Goal: Information Seeking & Learning: Find specific fact

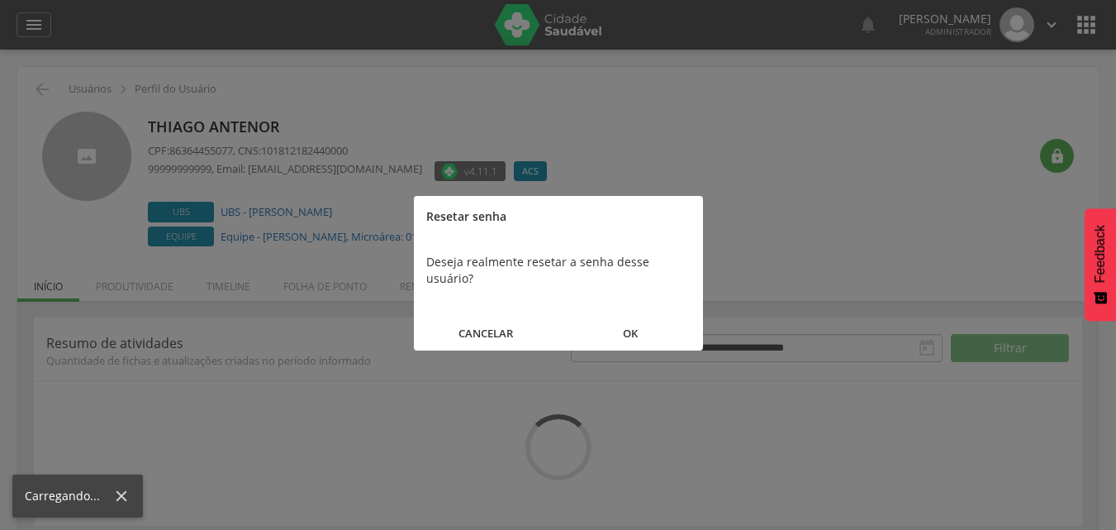
click at [655, 316] on button "OK" at bounding box center [631, 334] width 145 height 36
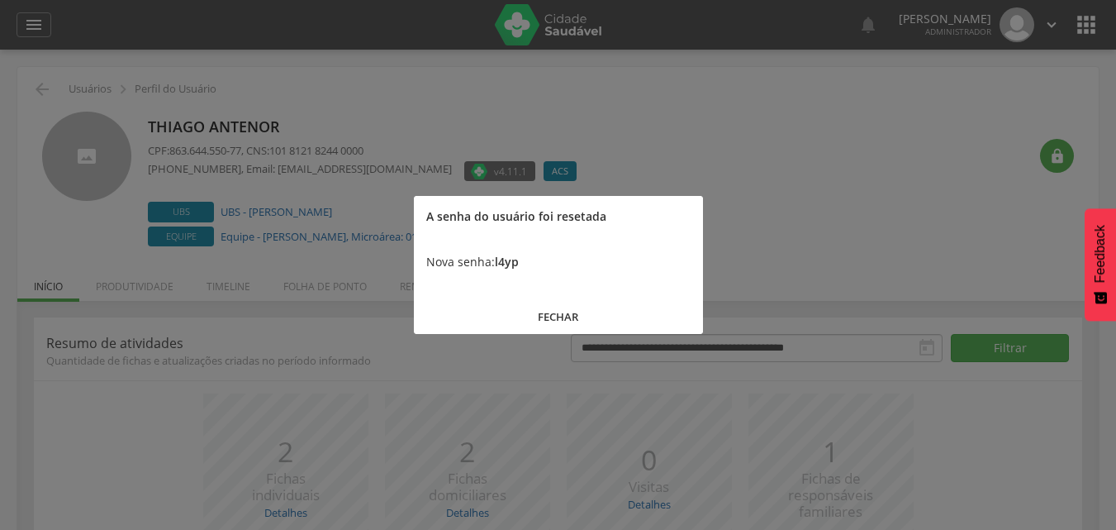
click at [578, 303] on button "FECHAR" at bounding box center [558, 317] width 289 height 36
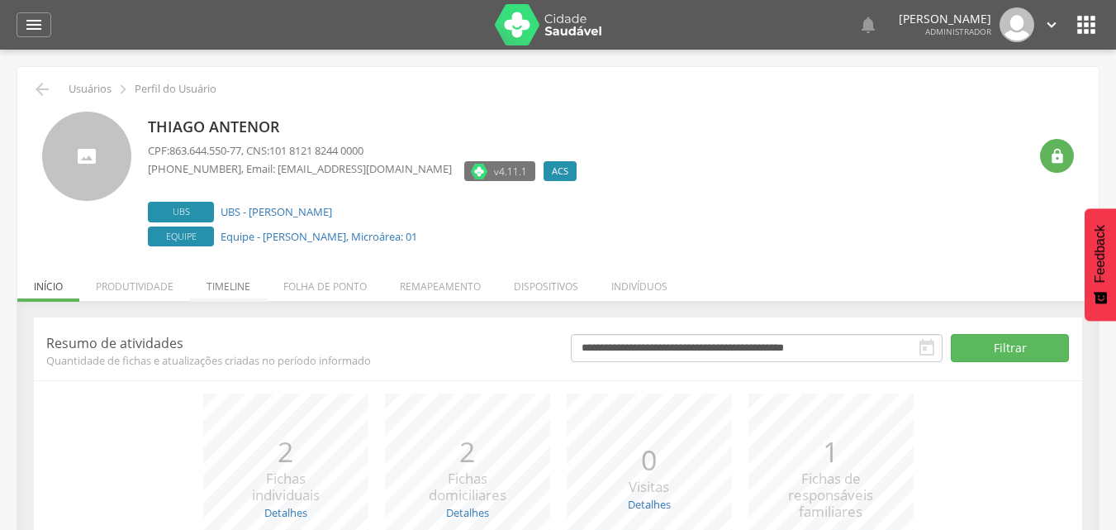
click at [206, 278] on li "Timeline" at bounding box center [228, 282] width 77 height 39
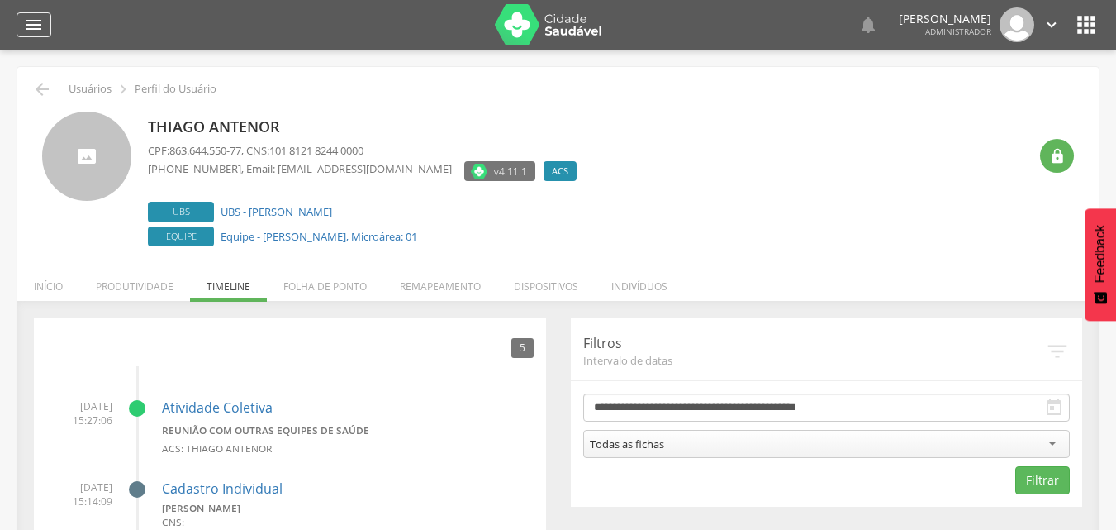
click at [22, 23] on div "" at bounding box center [34, 24] width 35 height 25
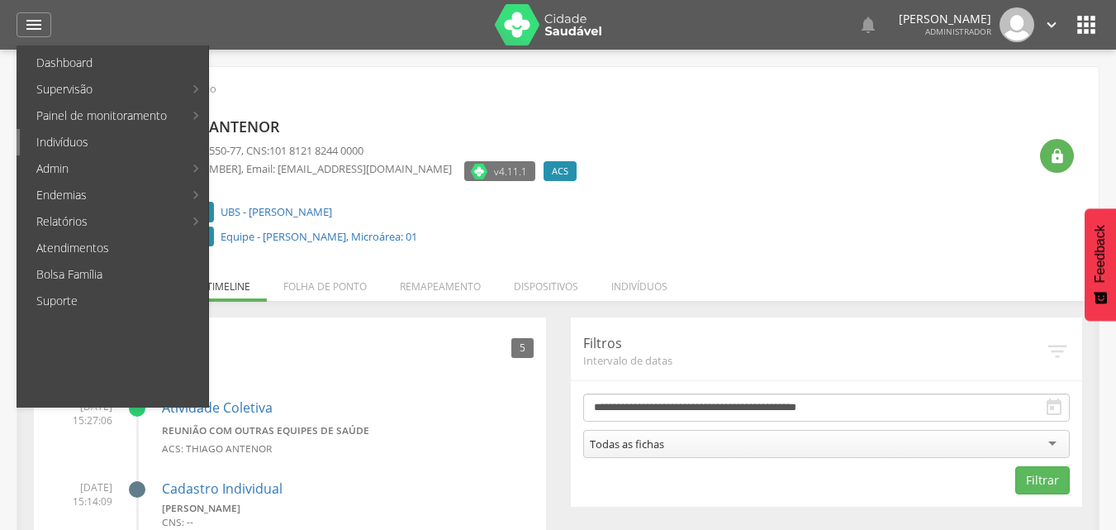
click at [112, 150] on link "Indivíduos" at bounding box center [114, 142] width 188 height 26
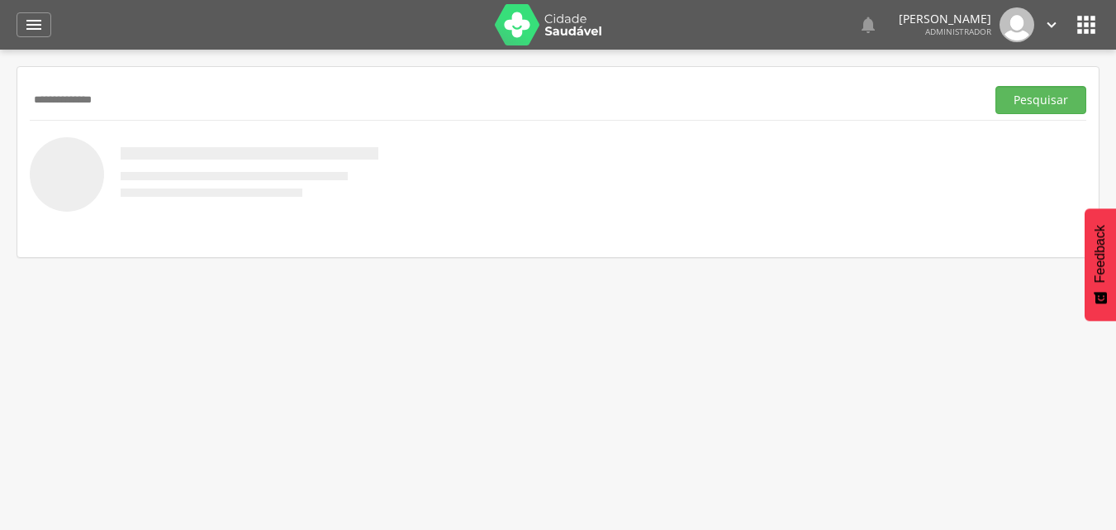
type input "**********"
click at [996, 86] on button "Pesquisar" at bounding box center [1041, 100] width 91 height 28
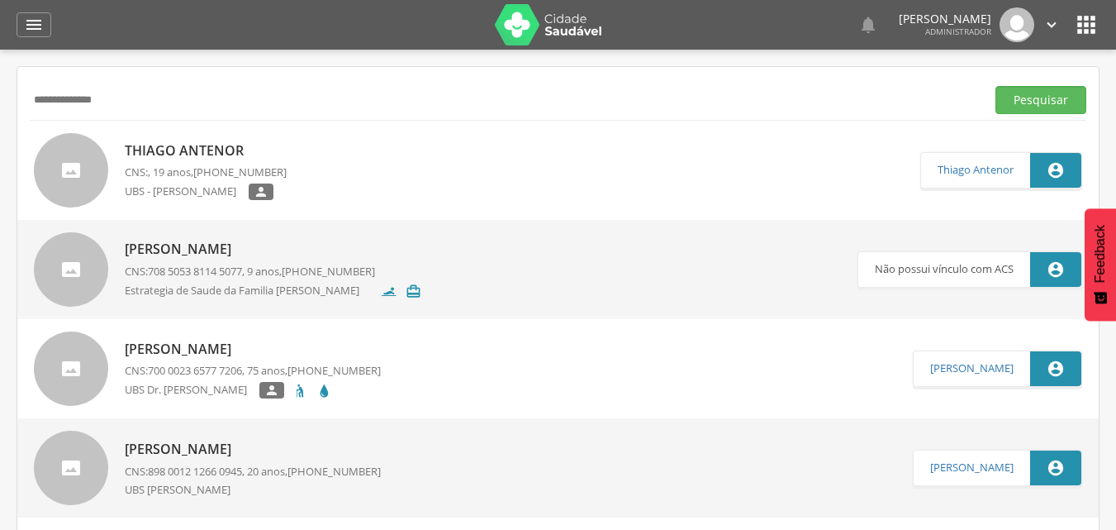
click at [156, 158] on p "Thiago Antenor" at bounding box center [206, 150] width 162 height 19
type input "**********"
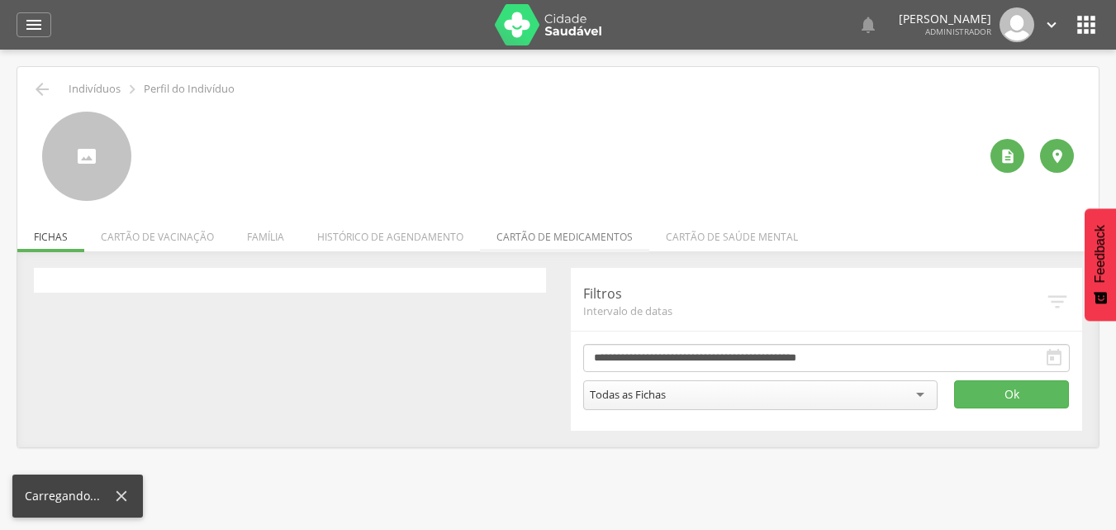
click at [501, 231] on li "Cartão de medicamentos" at bounding box center [564, 232] width 169 height 39
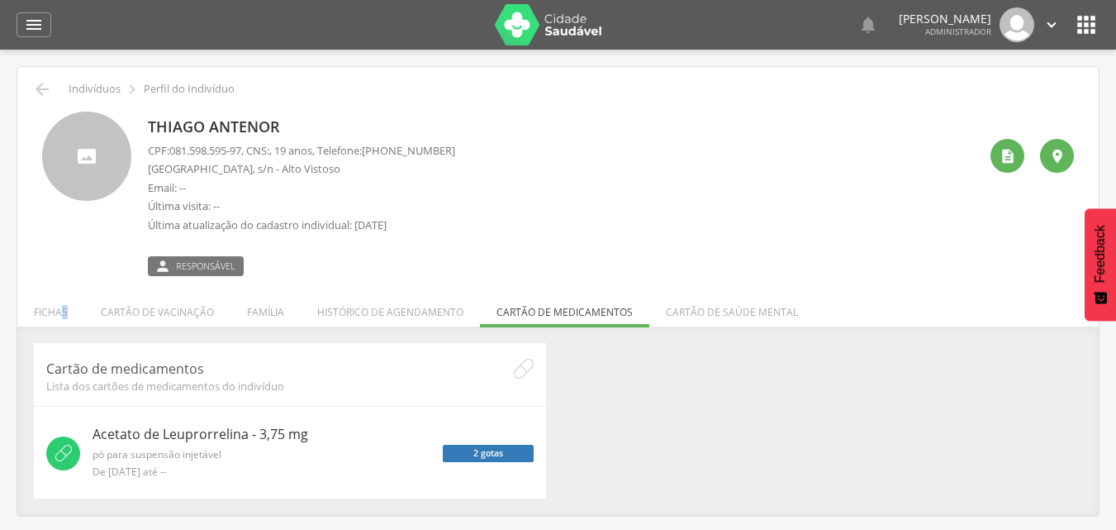
click at [69, 319] on li "Fichas" at bounding box center [50, 307] width 67 height 39
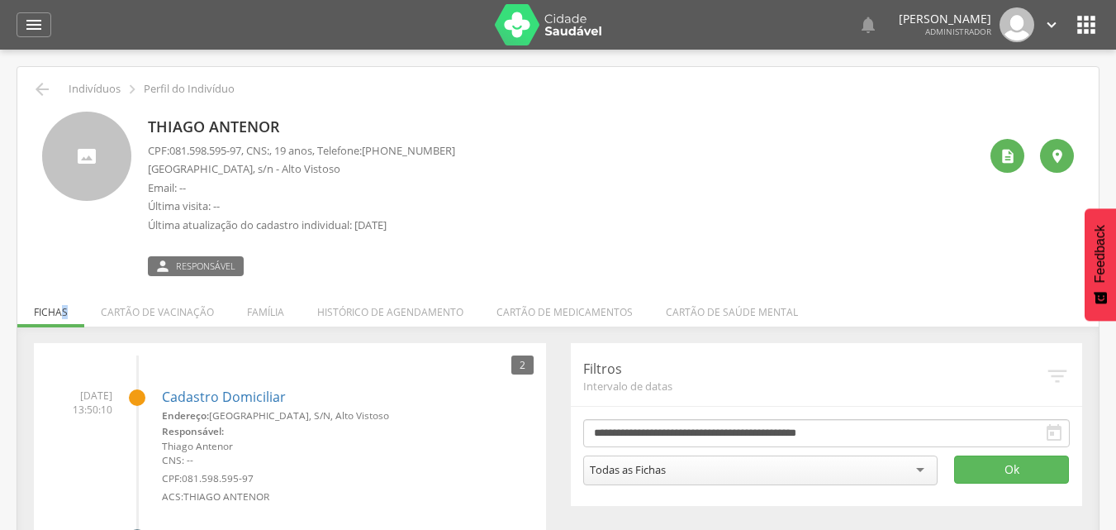
scroll to position [160, 0]
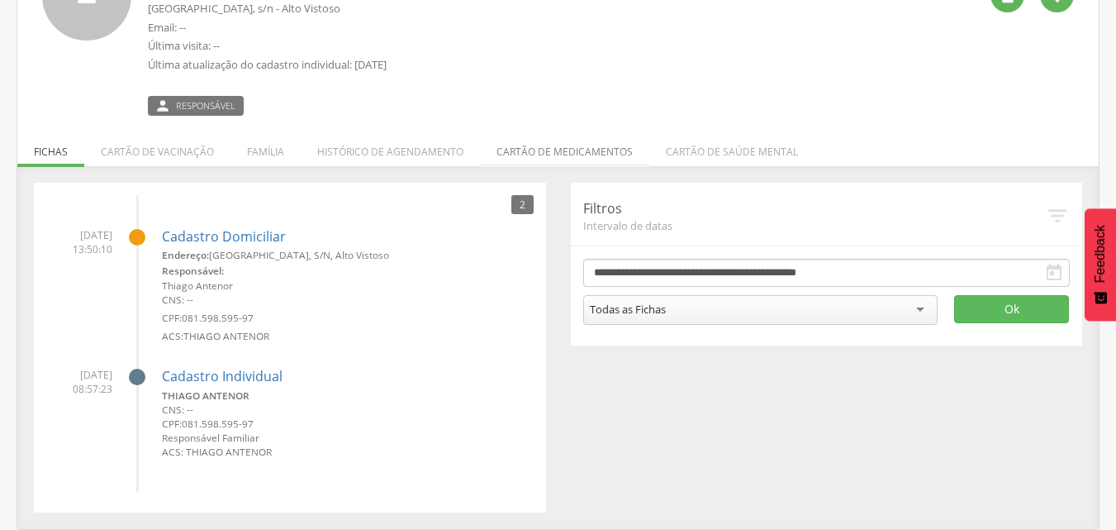
click at [554, 145] on li "Cartão de medicamentos" at bounding box center [564, 147] width 169 height 39
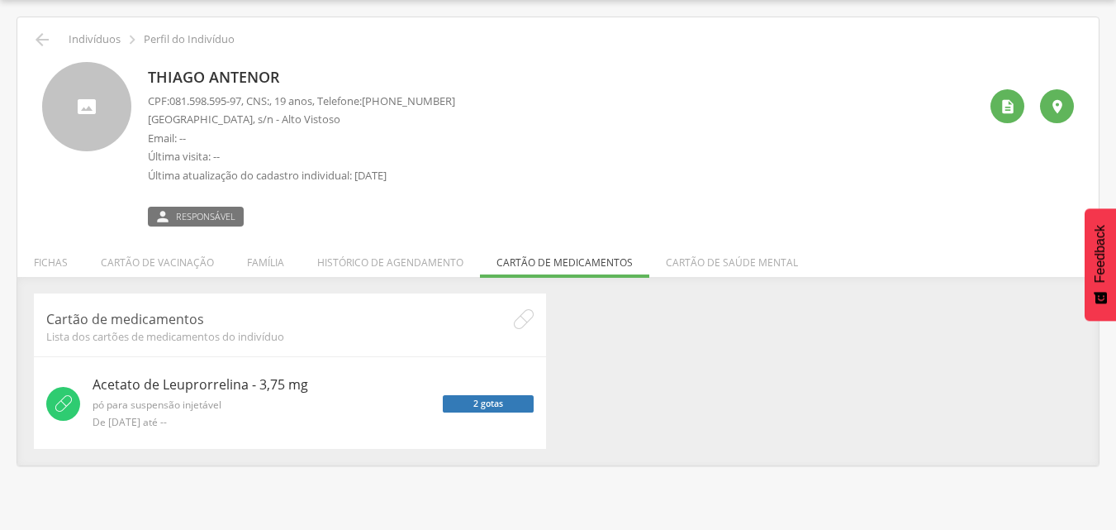
click at [171, 388] on p "Acetato de Leuprorrelina - 3,75 mg" at bounding box center [262, 384] width 338 height 19
click at [98, 383] on p "Acetato de Leuprorrelina - 3,75 mg" at bounding box center [262, 384] width 338 height 19
click at [66, 407] on icon at bounding box center [63, 403] width 17 height 17
drag, startPoint x: 223, startPoint y: 392, endPoint x: 247, endPoint y: 421, distance: 38.2
click at [229, 426] on div "Acetato de Leuprorrelina - 3,75 mg pó para suspensão injetável De [DATE] até --" at bounding box center [262, 403] width 338 height 57
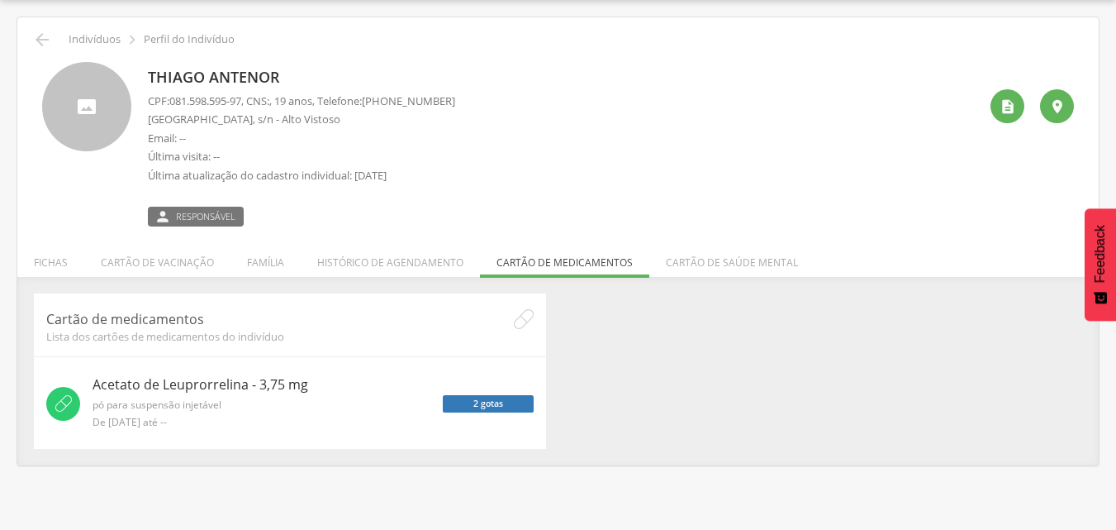
click at [525, 419] on div "Acetato de Leuprorrelina - 3,75 mg pó para suspensão injetável De [DATE] até --…" at bounding box center [290, 403] width 488 height 57
drag, startPoint x: 525, startPoint y: 403, endPoint x: 525, endPoint y: 425, distance: 21.5
click at [525, 424] on div "Acetato de Leuprorrelina - 3,75 mg pó para suspensão injetável De [DATE] até --…" at bounding box center [290, 403] width 488 height 57
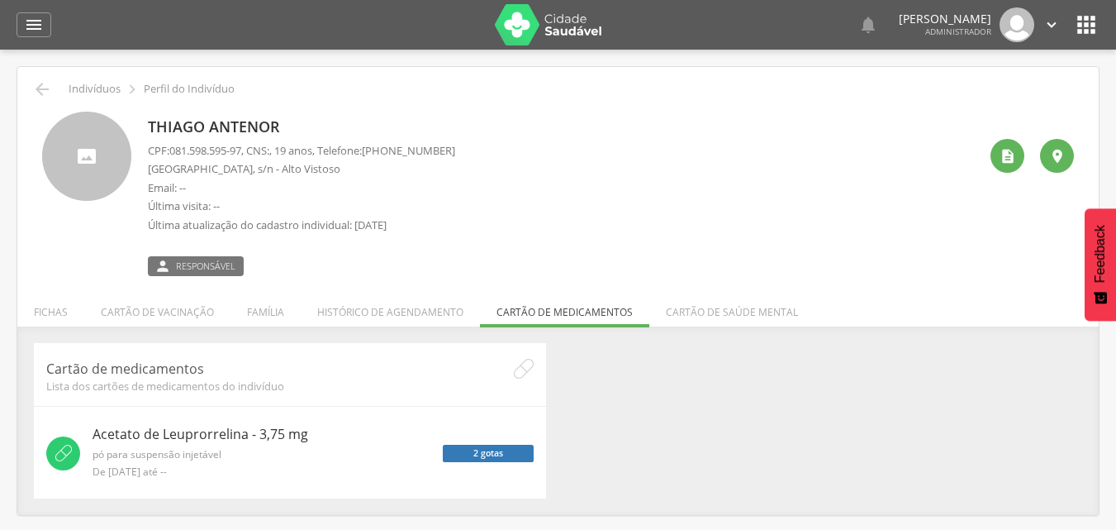
click at [1080, 11] on div "  Lorem ipsum dolor sit amet, sed do eiusmod tempor incididunt ut labore et d…" at bounding box center [584, 25] width 1032 height 50
click at [1092, 12] on icon "" at bounding box center [1086, 25] width 26 height 26
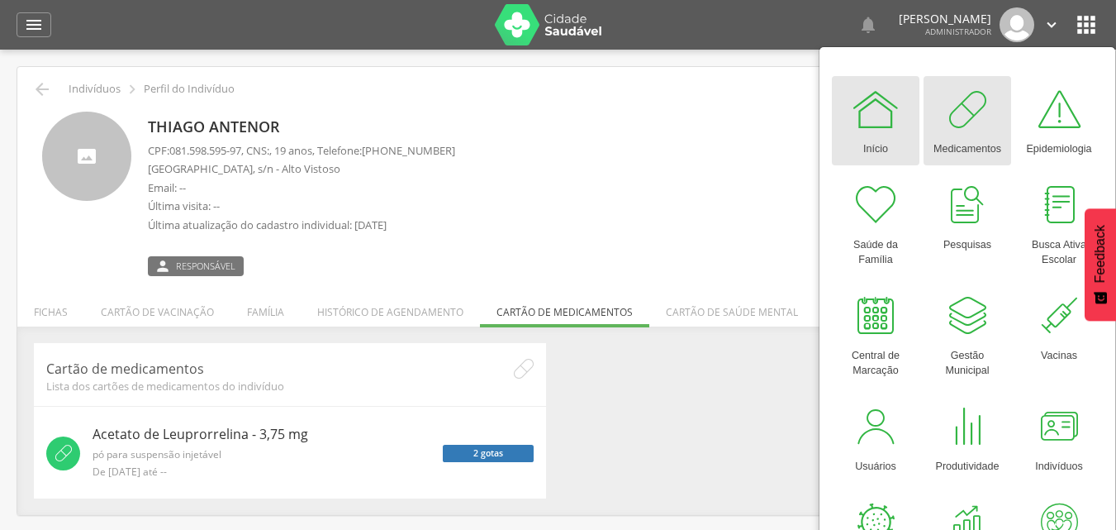
click at [961, 99] on div at bounding box center [968, 109] width 50 height 50
